Goal: Navigation & Orientation: Find specific page/section

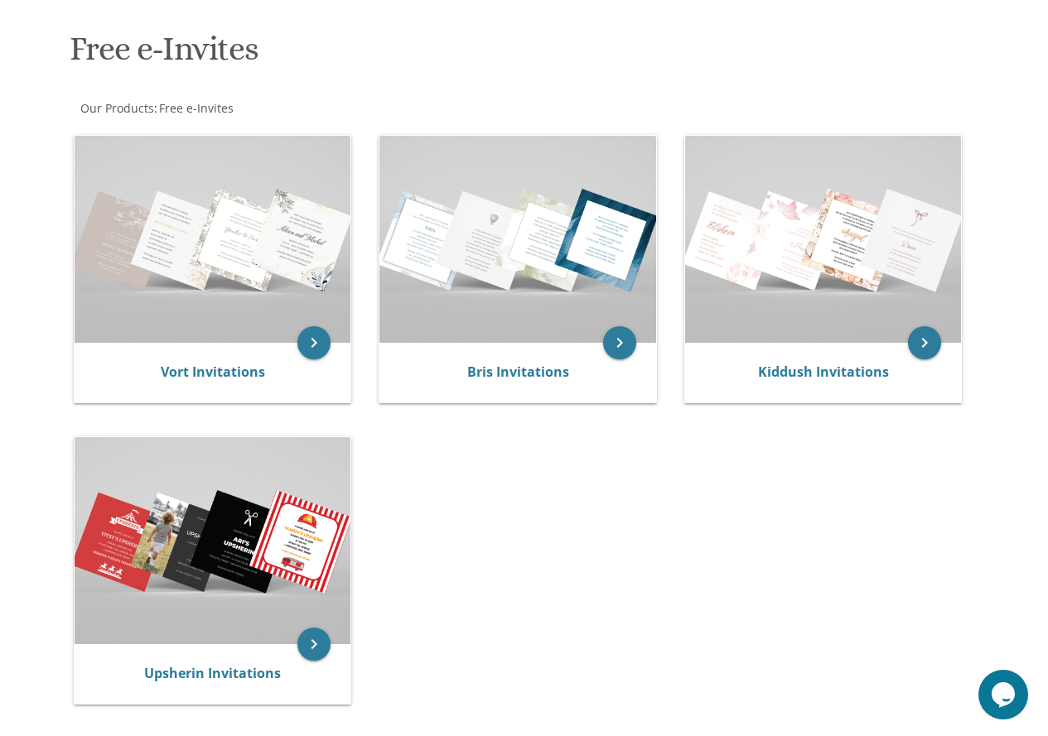
scroll to position [331, 0]
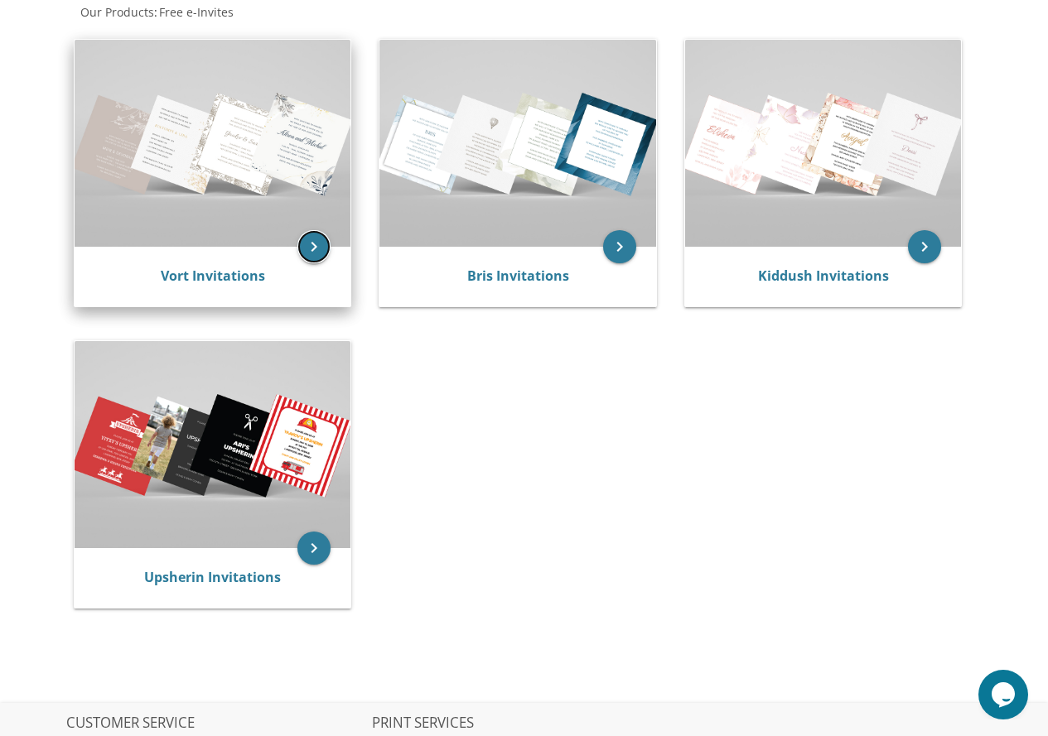
click at [306, 247] on icon "keyboard_arrow_right" at bounding box center [313, 246] width 33 height 33
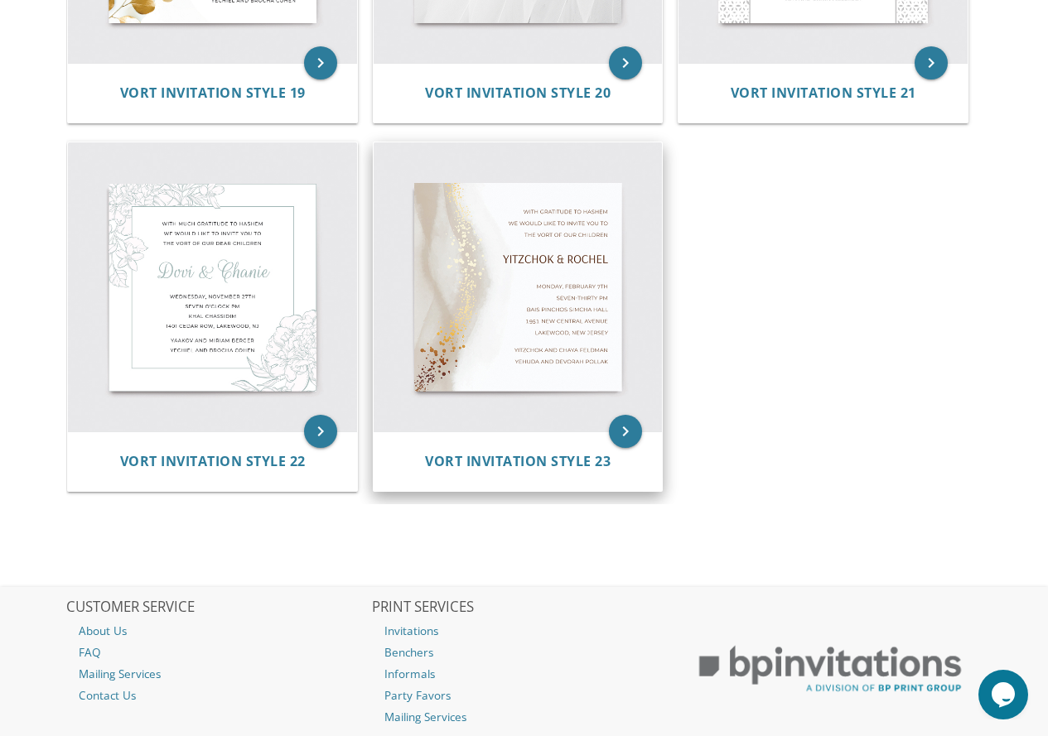
scroll to position [2898, 0]
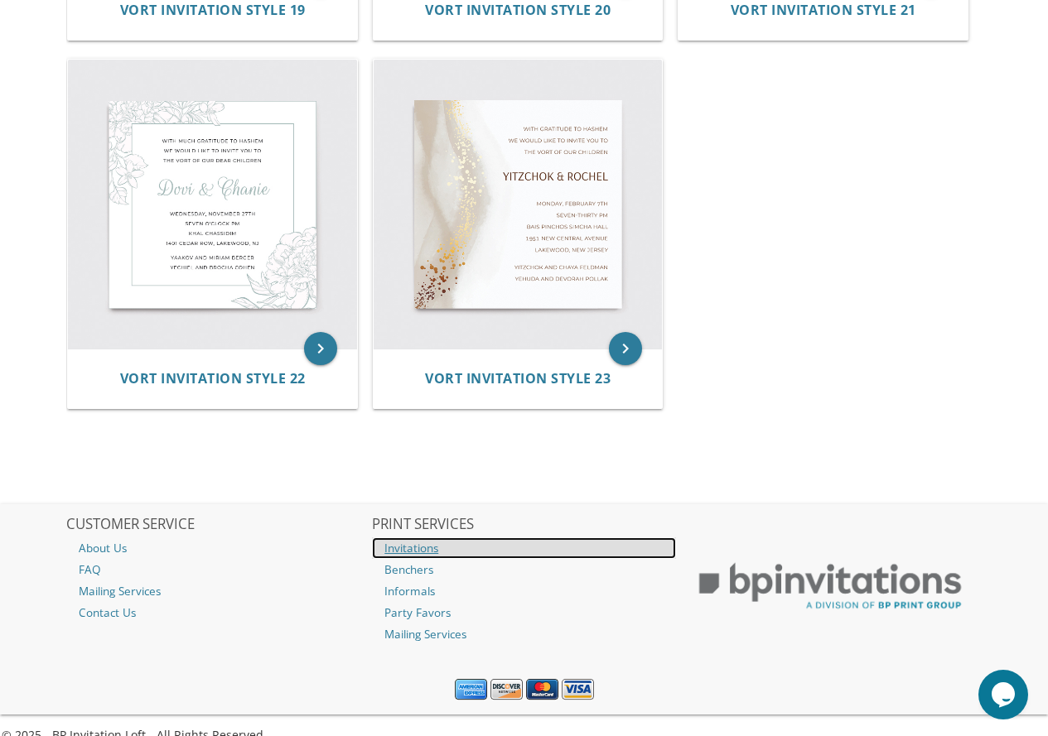
click at [430, 549] on link "Invitations" at bounding box center [524, 548] width 304 height 22
